Goal: Register for event/course

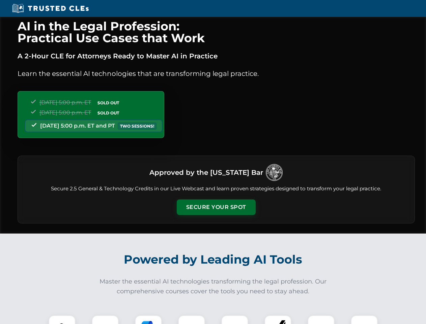
click at [216, 207] on button "Secure Your Spot" at bounding box center [216, 207] width 79 height 16
click at [62, 320] on img at bounding box center [62, 329] width 20 height 20
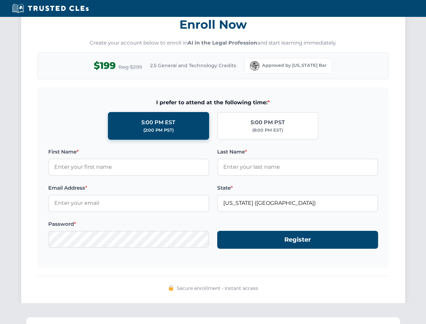
scroll to position [662, 0]
